Goal: Task Accomplishment & Management: Use online tool/utility

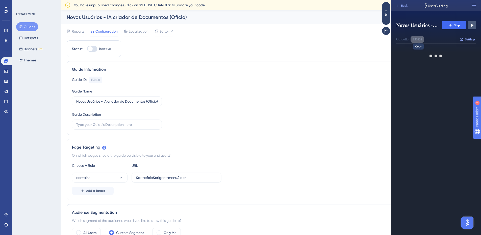
click at [422, 41] on div "153828" at bounding box center [417, 39] width 9 height 4
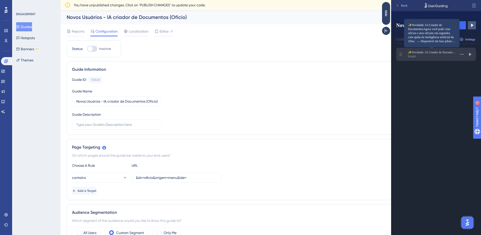
click at [438, 51] on span "✨Novidade: IA Criador de DocumentosAgora você pode criar ofícios e atos oficiai…" at bounding box center [432, 52] width 48 height 4
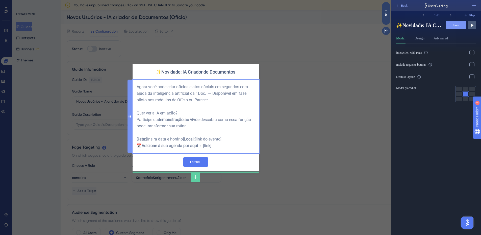
click at [144, 84] on div "Agora você pode criar ofícios e atos oficiais em segundos com ajuda da inteligê…" at bounding box center [196, 116] width 118 height 65
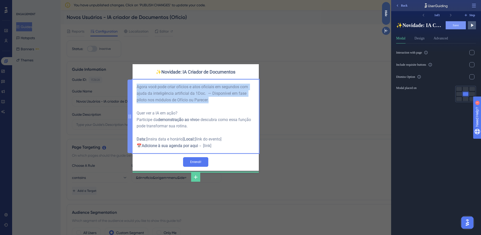
click at [144, 84] on span "Agora você pode criar ofícios e atos oficiais em segundos com ajuda da inteligê…" at bounding box center [193, 93] width 112 height 18
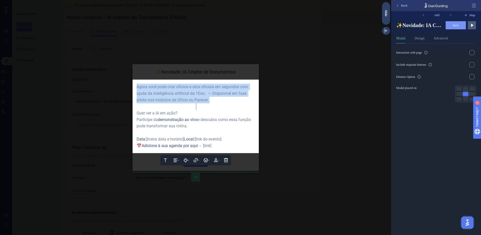
click at [226, 96] on div "Agora você pode criar ofícios e atos oficiais em segundos com ajuda da inteligê…" at bounding box center [196, 94] width 118 height 20
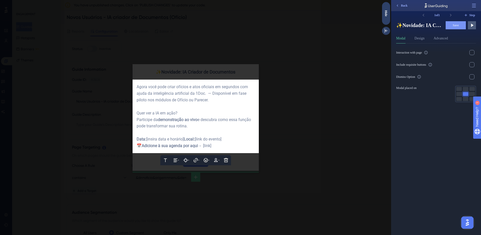
click at [333, 63] on div at bounding box center [195, 117] width 391 height 235
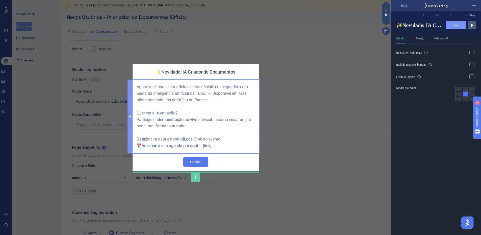
click at [190, 94] on div "Agora você pode criar ofícios e atos oficiais em segundos com ajuda da inteligê…" at bounding box center [196, 116] width 118 height 65
click at [190, 93] on div "Agora você pode criar ofícios e atos oficiais em segundos com ajuda da inteligê…" at bounding box center [196, 116] width 118 height 65
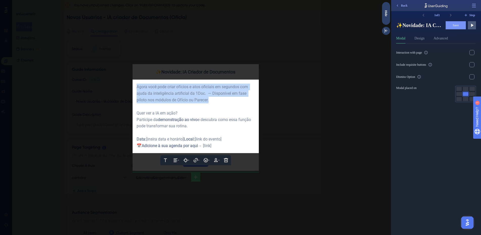
click at [190, 93] on div "Agora você pode criar ofícios e atos oficiais em segundos com ajuda da inteligê…" at bounding box center [196, 94] width 118 height 20
click at [172, 96] on span "Agora você pode criar ofícios e atos oficiais em segundos com ajuda da inteligê…" at bounding box center [193, 93] width 112 height 18
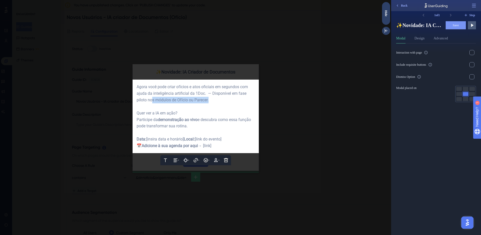
drag, startPoint x: 152, startPoint y: 98, endPoint x: 215, endPoint y: 99, distance: 62.4
click at [215, 99] on div "Agora você pode criar ofícios e atos oficiais em segundos com ajuda da inteligê…" at bounding box center [196, 94] width 118 height 20
drag, startPoint x: 137, startPoint y: 82, endPoint x: 223, endPoint y: 150, distance: 109.4
click at [223, 149] on div "Agora você pode criar ofícios e atos oficiais em segundos com ajuda da inteligê…" at bounding box center [196, 116] width 118 height 65
copy div "Agora você pode criar ofícios e atos oficiais em segundos com ajuda da inteligê…"
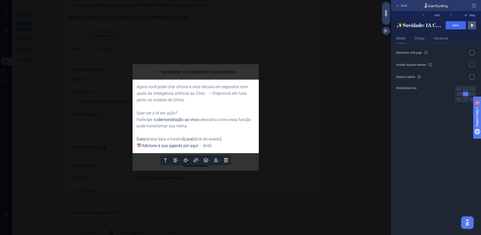
click at [311, 37] on div at bounding box center [195, 117] width 391 height 235
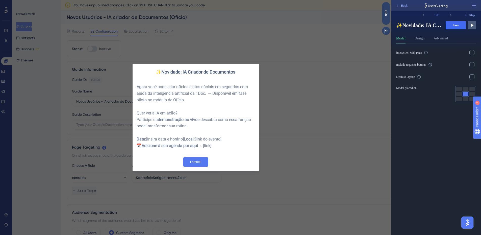
click at [303, 48] on div "✨Novidade: IA Criador de Documentos Agora você pode criar ofícios e atos oficia…" at bounding box center [195, 117] width 391 height 235
click at [463, 26] on button "Save" at bounding box center [456, 25] width 20 height 8
